Goal: Task Accomplishment & Management: Complete application form

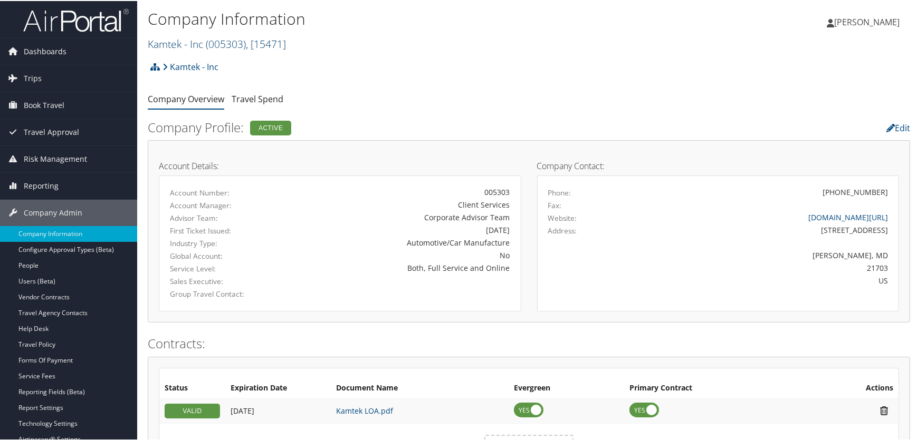
click at [201, 44] on link "Kamtek - Inc ( 005303 ) , [ 15471 ]" at bounding box center [217, 43] width 138 height 14
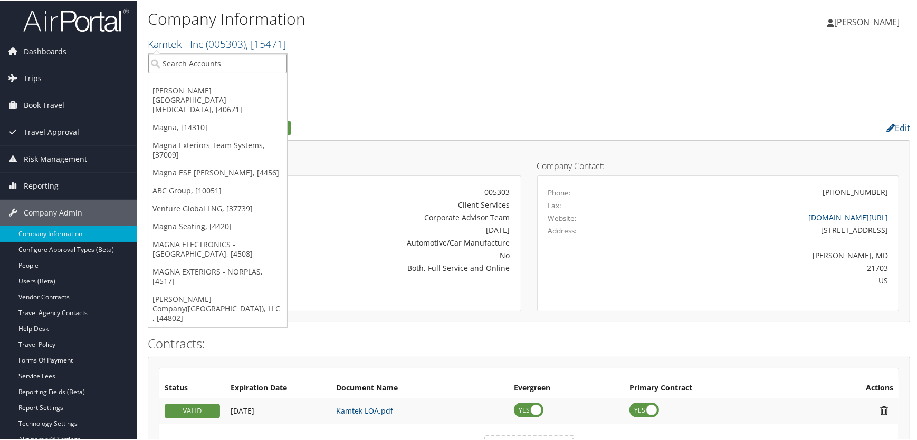
click at [186, 65] on input "search" at bounding box center [217, 63] width 139 height 20
type input "fred hu"
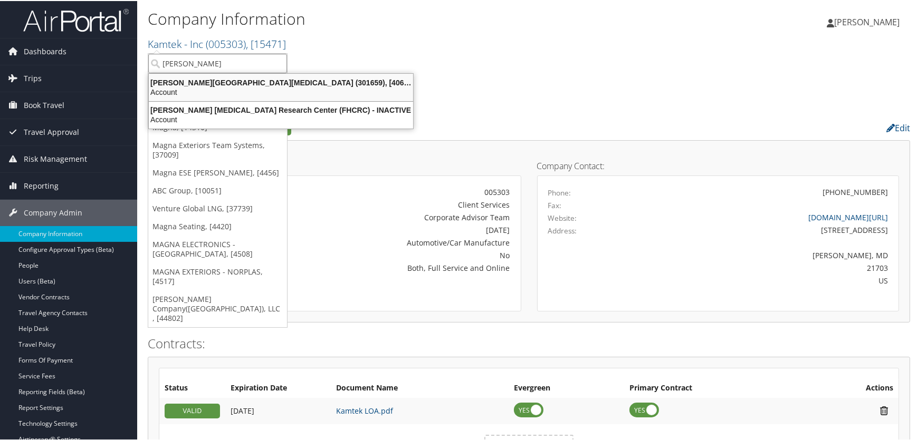
click at [199, 72] on ul "Fred Hutchinson Cancer Center (301659), [40671] Account Fred Hutchinson Cancer …" at bounding box center [280, 100] width 265 height 56
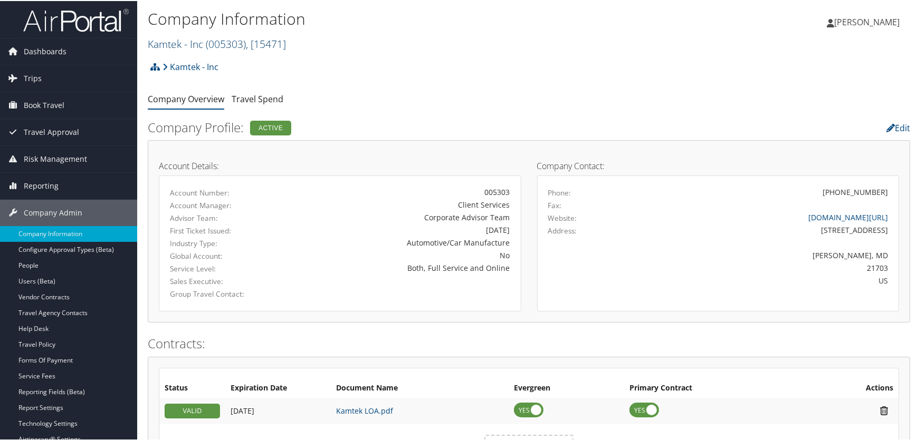
click at [182, 45] on link "Kamtek - Inc ( 005303 ) , [ 15471 ]" at bounding box center [217, 43] width 138 height 14
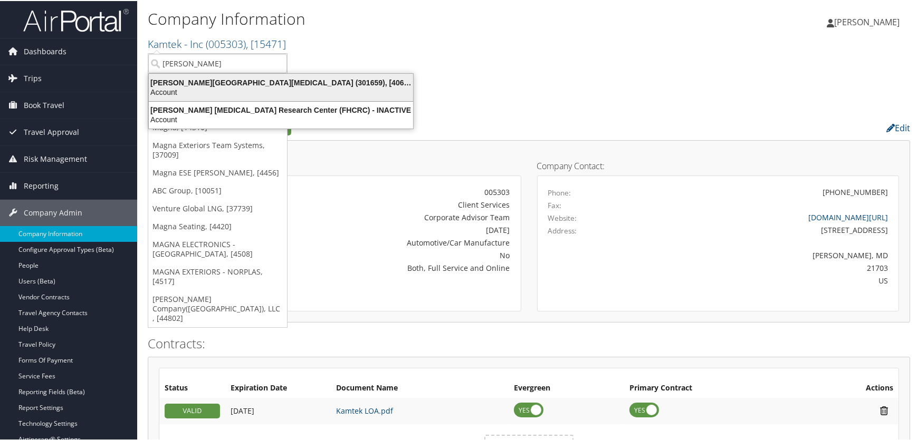
click at [189, 86] on div "Account" at bounding box center [280, 90] width 277 height 9
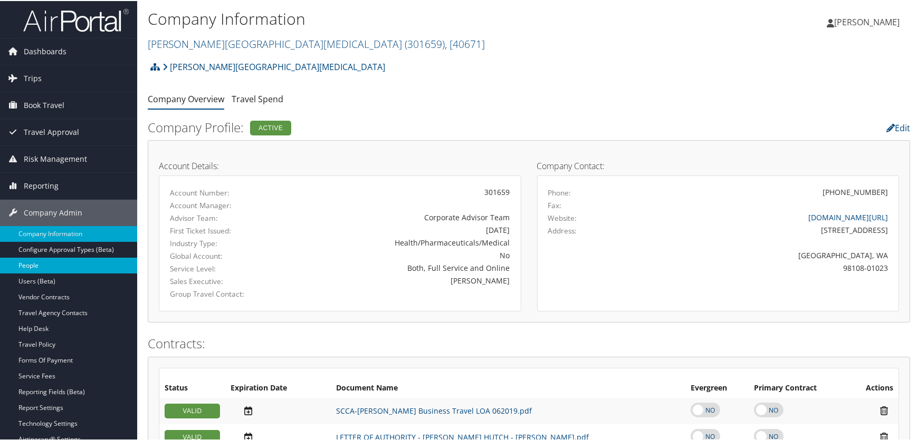
click at [41, 266] on link "People" at bounding box center [68, 265] width 137 height 16
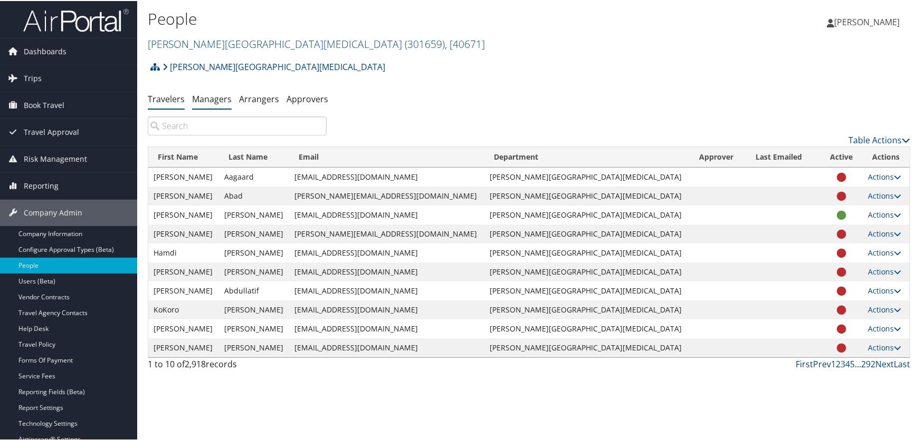
click at [216, 95] on link "Managers" at bounding box center [212, 98] width 40 height 12
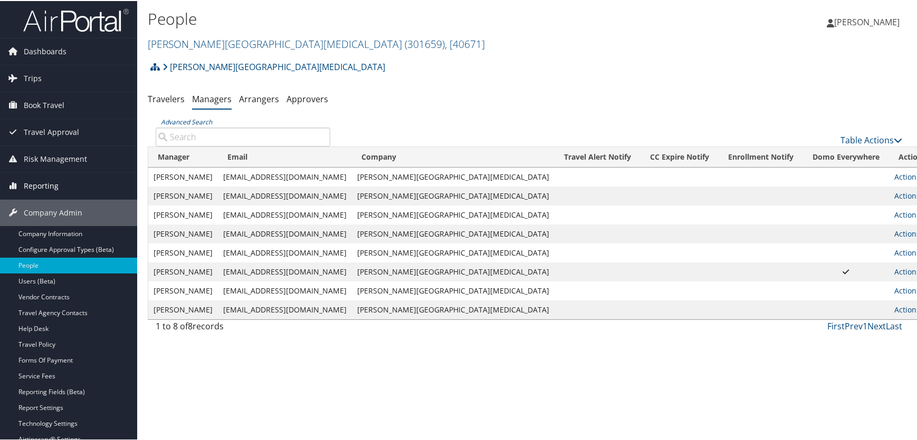
click at [33, 184] on span "Reporting" at bounding box center [41, 185] width 35 height 26
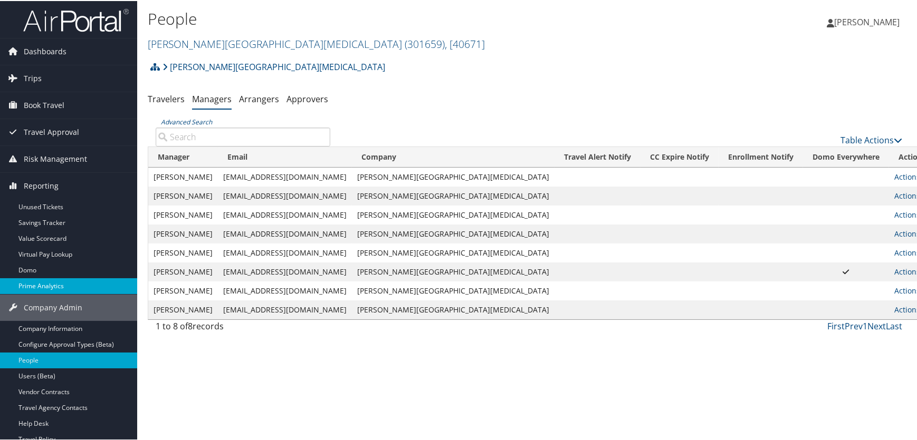
click at [36, 285] on link "Prime Analytics" at bounding box center [68, 285] width 137 height 16
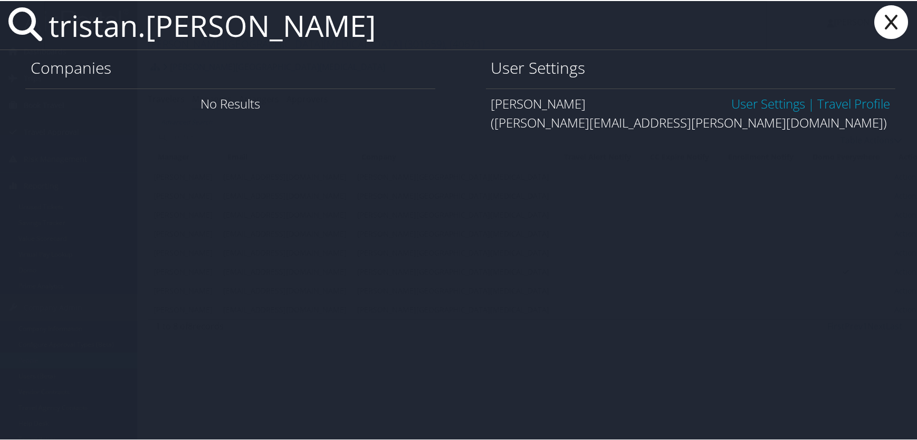
type input "tristan.isenogle"
click at [775, 105] on link "User Settings" at bounding box center [768, 102] width 74 height 17
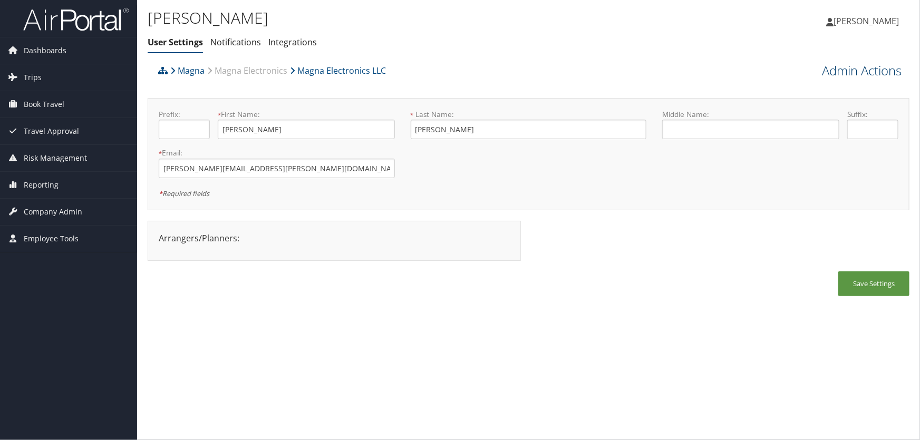
click at [842, 70] on link "Admin Actions" at bounding box center [862, 71] width 80 height 18
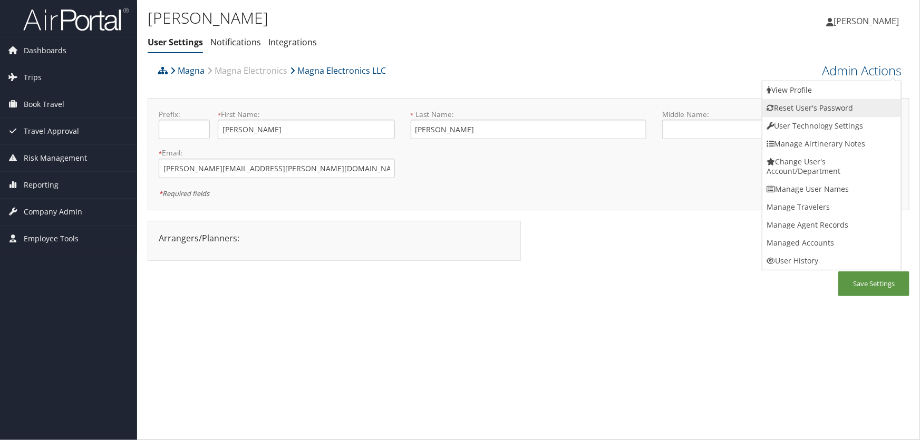
click at [807, 105] on link "Reset User's Password" at bounding box center [832, 108] width 139 height 18
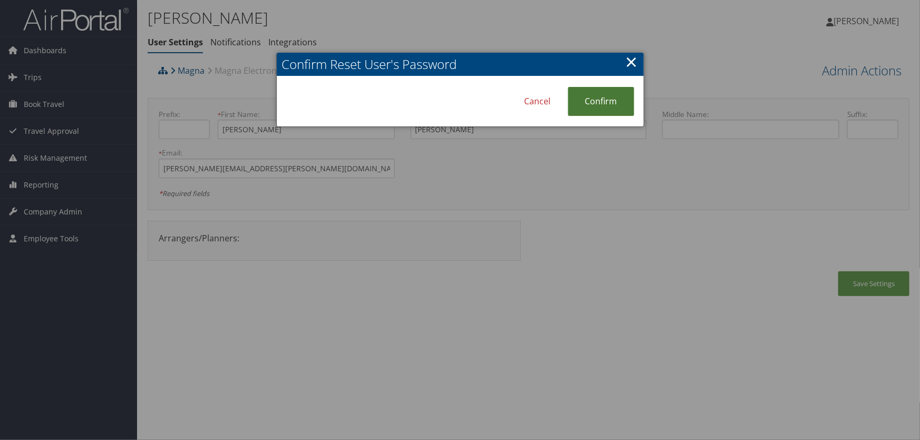
click at [609, 101] on link "Confirm" at bounding box center [601, 101] width 66 height 29
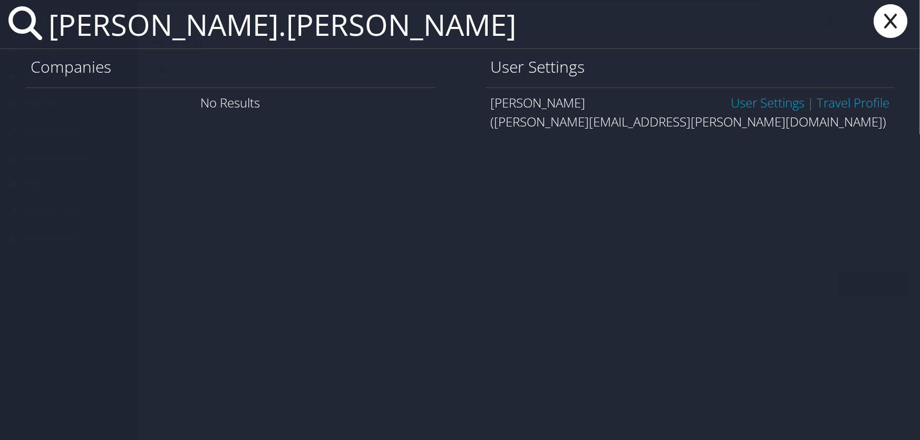
type input "[PERSON_NAME].[PERSON_NAME]"
click at [758, 104] on link "User Settings" at bounding box center [768, 102] width 74 height 17
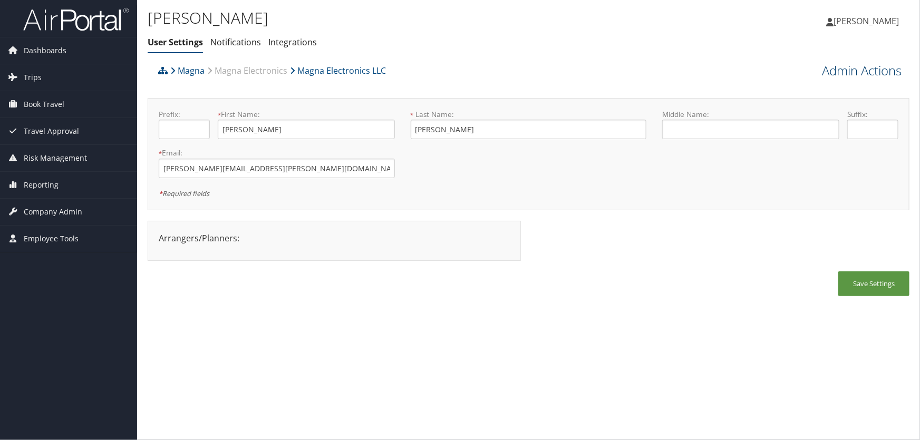
click at [830, 71] on link "Admin Actions" at bounding box center [862, 71] width 80 height 18
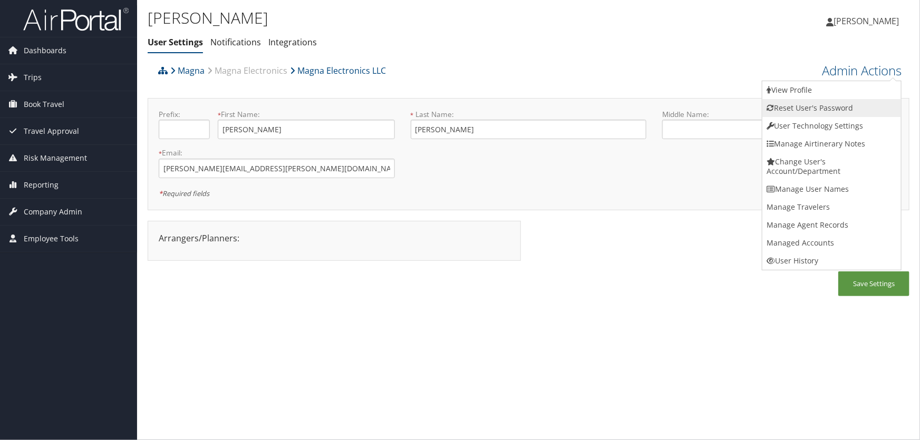
click at [796, 107] on link "Reset User's Password" at bounding box center [832, 108] width 139 height 18
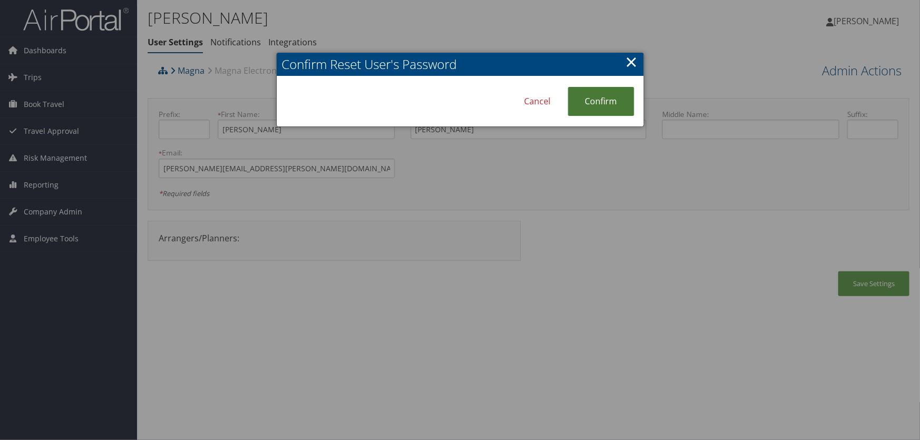
click at [601, 100] on link "Confirm" at bounding box center [601, 101] width 66 height 29
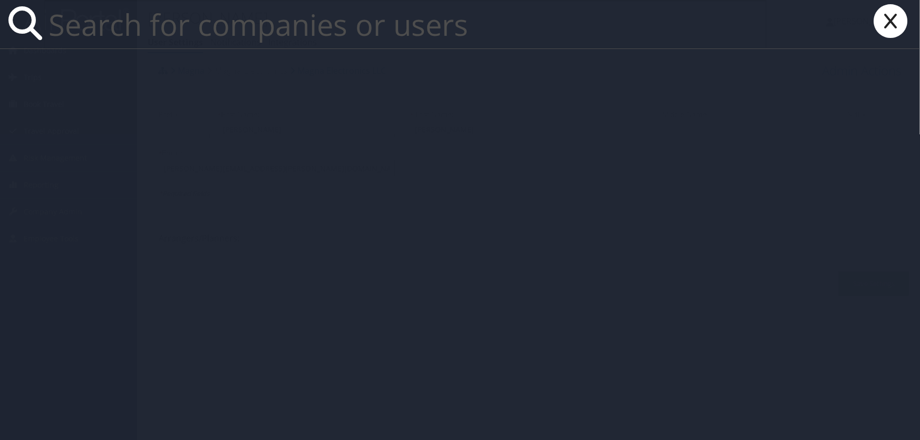
type input "a"
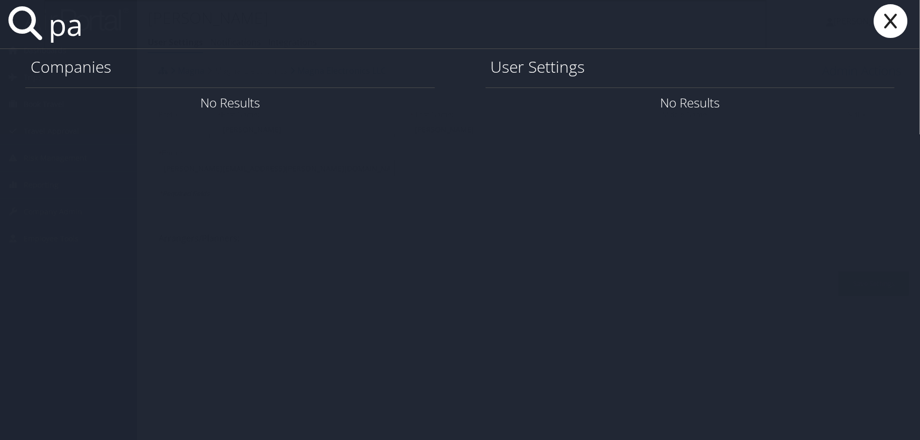
type input "p"
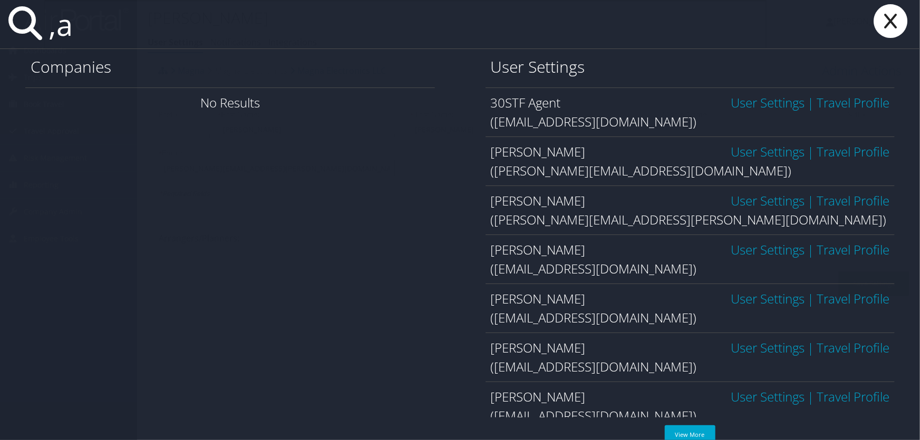
type input ","
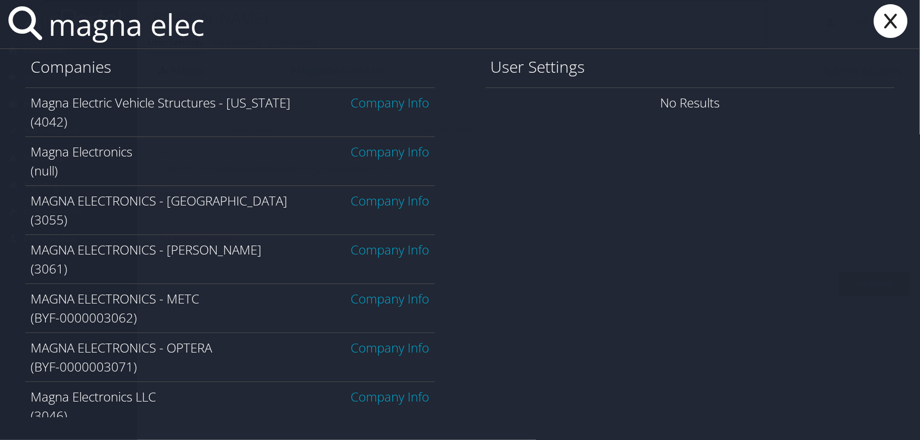
type input "magna elec"
click at [381, 248] on link "Company Info" at bounding box center [390, 249] width 79 height 17
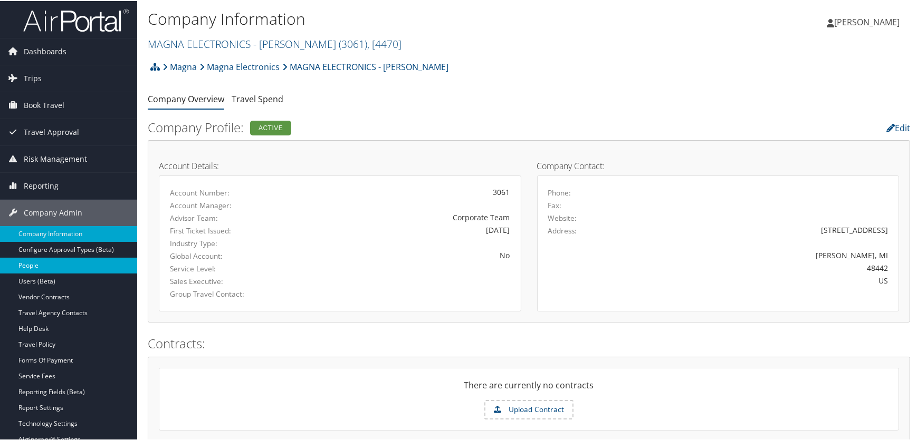
click at [31, 266] on link "People" at bounding box center [68, 265] width 137 height 16
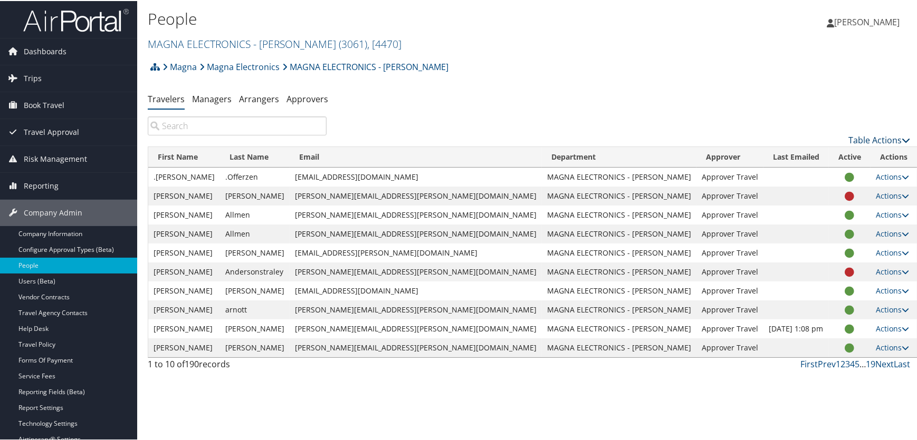
click at [860, 141] on link "Table Actions" at bounding box center [879, 139] width 62 height 12
click at [799, 155] on link "Add New User" at bounding box center [836, 156] width 139 height 18
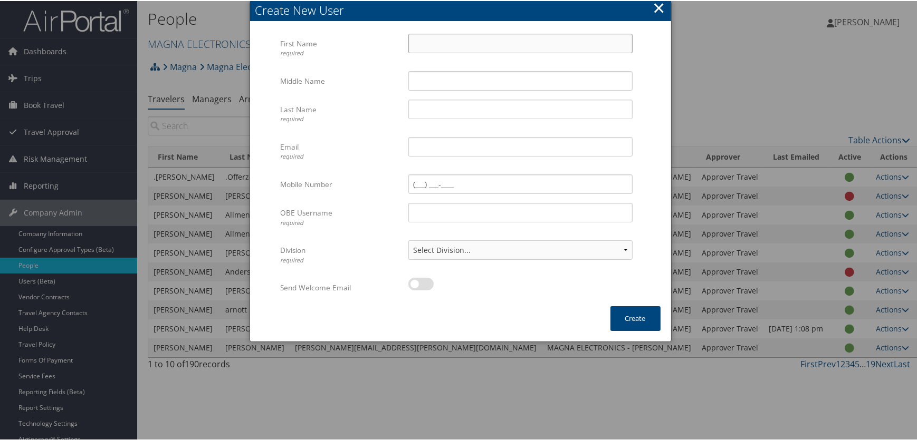
click at [430, 36] on input "First Name required" at bounding box center [520, 43] width 224 height 20
type input "[PERSON_NAME]"
type input "[PERSON_NAME][EMAIL_ADDRESS][DOMAIN_NAME]"
type input "p"
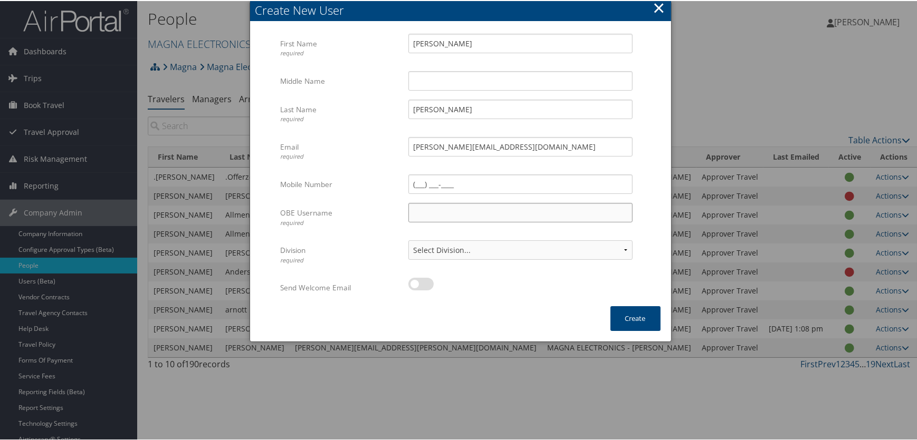
paste input "[PERSON_NAME][EMAIL_ADDRESS][DOMAIN_NAME]"
type input "paola.riosmunguia@magna.hmhf"
drag, startPoint x: 597, startPoint y: 245, endPoint x: 595, endPoint y: 254, distance: 9.6
click at [597, 245] on select "Select Division... Division: MAGNA ELECTRONICS - HOLLY Division: Default Travel…" at bounding box center [520, 249] width 224 height 20
click at [408, 239] on select "Select Division... Division: MAGNA ELECTRONICS - HOLLY Division: Default Travel…" at bounding box center [520, 249] width 224 height 20
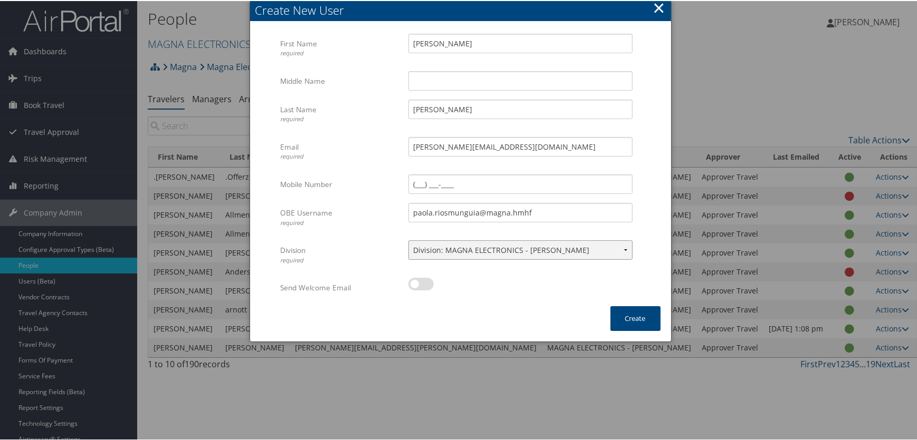
click at [604, 246] on select "Select Division... Division: MAGNA ELECTRONICS - HOLLY Division: Default Travel…" at bounding box center [520, 249] width 224 height 20
select select "43728"
click at [408, 239] on select "Select Division... Division: MAGNA ELECTRONICS - HOLLY Division: Default Travel…" at bounding box center [520, 249] width 224 height 20
click at [633, 313] on button "Create" at bounding box center [635, 317] width 50 height 25
